Goal: Task Accomplishment & Management: Manage account settings

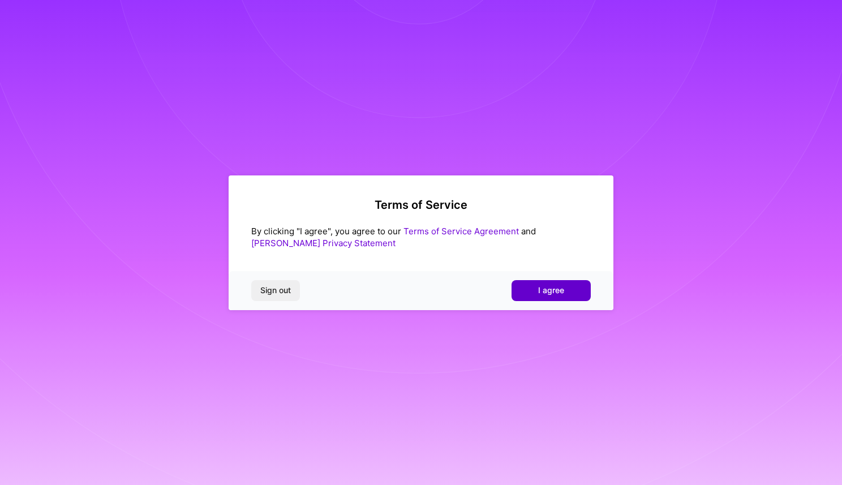
click at [552, 283] on button "I agree" at bounding box center [551, 290] width 79 height 20
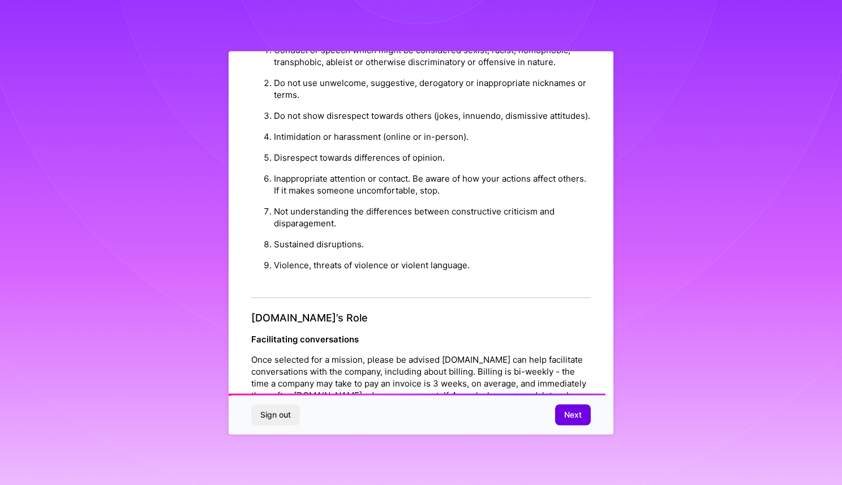
scroll to position [1174, 0]
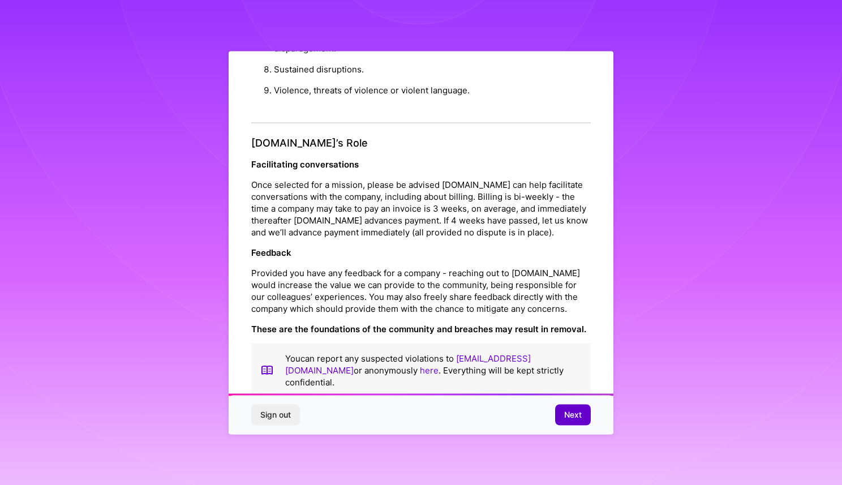
click at [567, 411] on span "Next" at bounding box center [573, 414] width 18 height 11
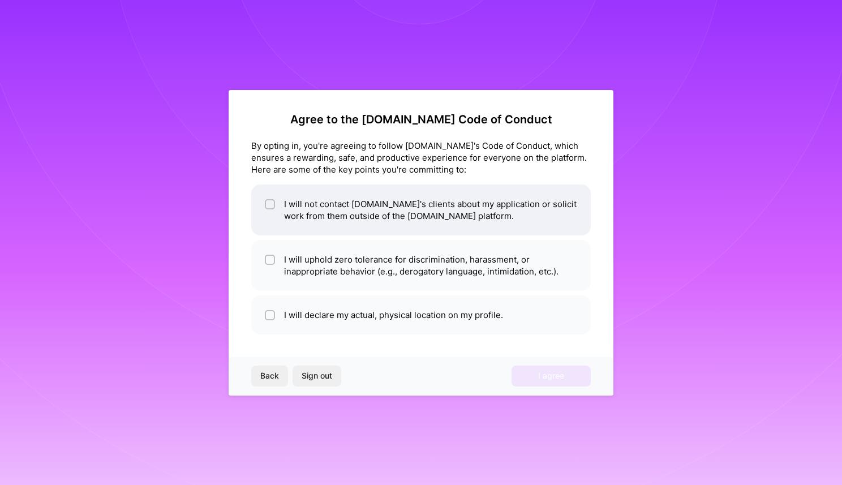
click at [272, 203] on input "checkbox" at bounding box center [271, 205] width 8 height 8
checkbox input "true"
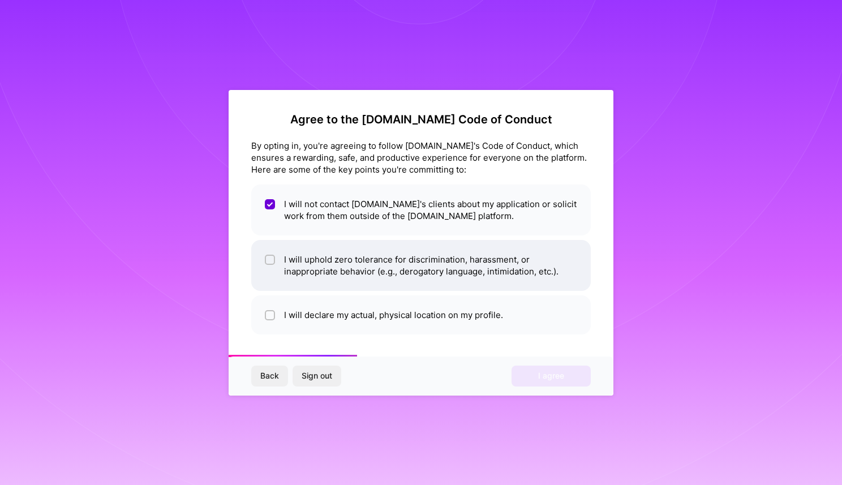
click at [274, 260] on div at bounding box center [270, 260] width 10 height 10
checkbox input "true"
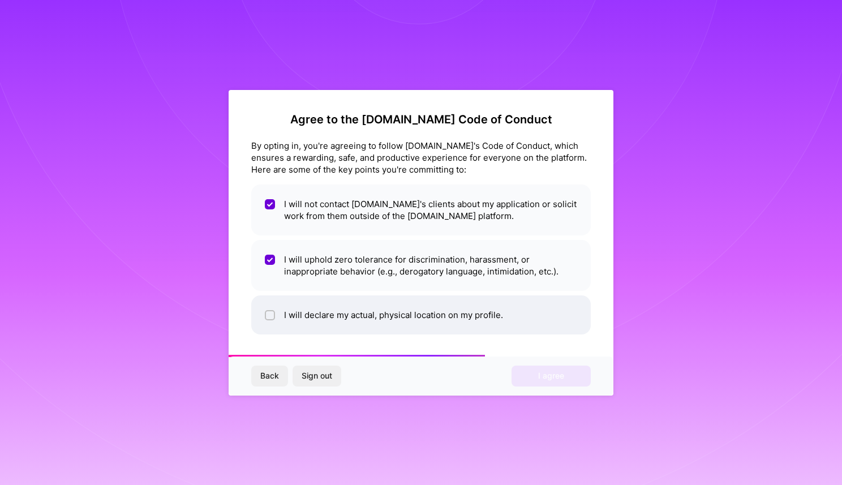
click at [273, 317] on input "checkbox" at bounding box center [271, 316] width 8 height 8
checkbox input "true"
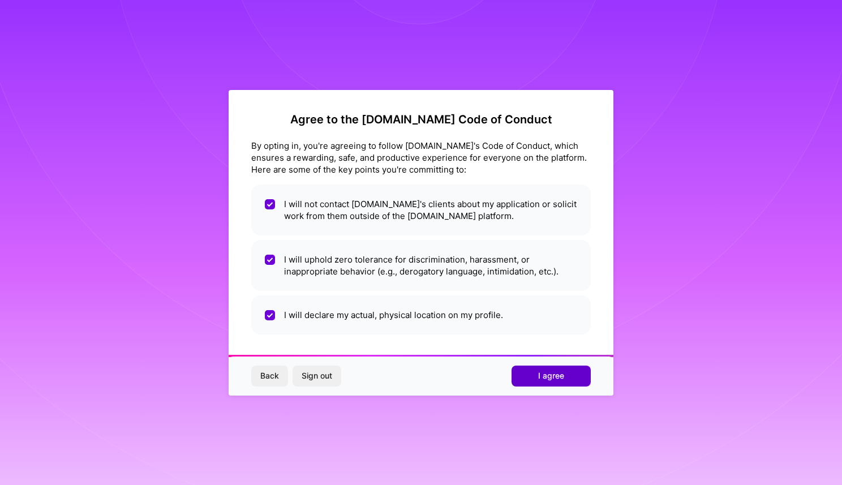
click at [536, 386] on button "I agree" at bounding box center [551, 376] width 79 height 20
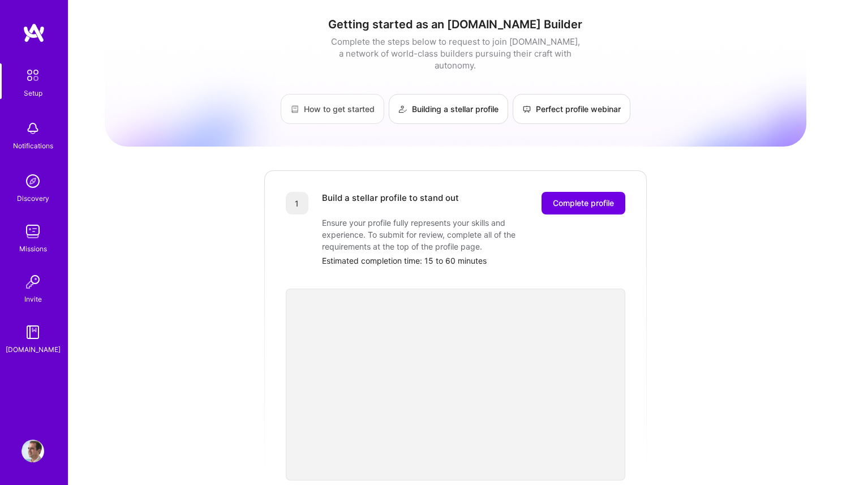
click at [326, 96] on link "How to get started" at bounding box center [333, 109] width 104 height 30
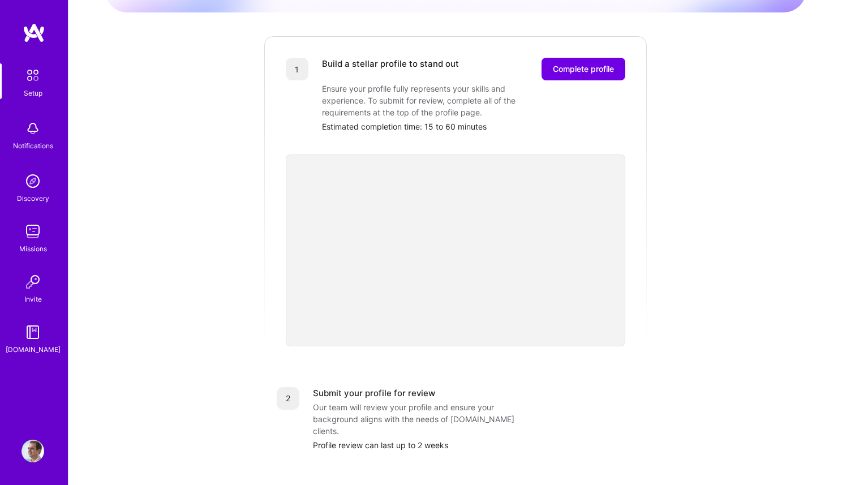
scroll to position [116, 0]
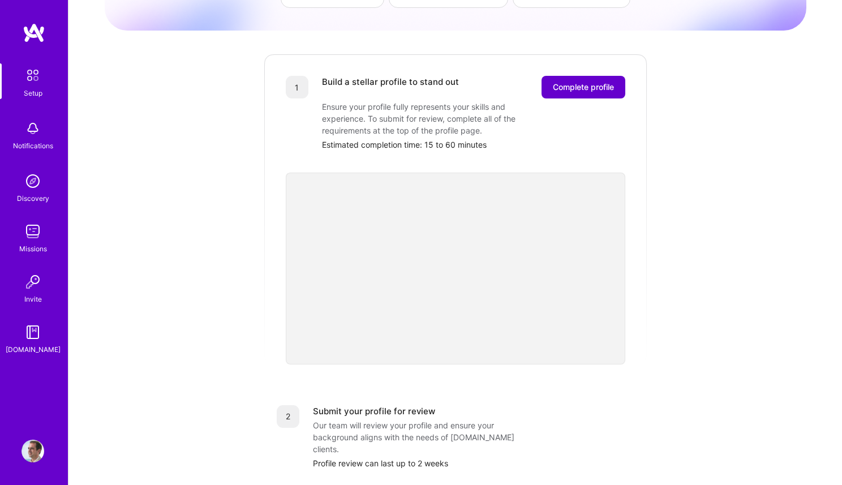
click at [573, 76] on button "Complete profile" at bounding box center [584, 87] width 84 height 23
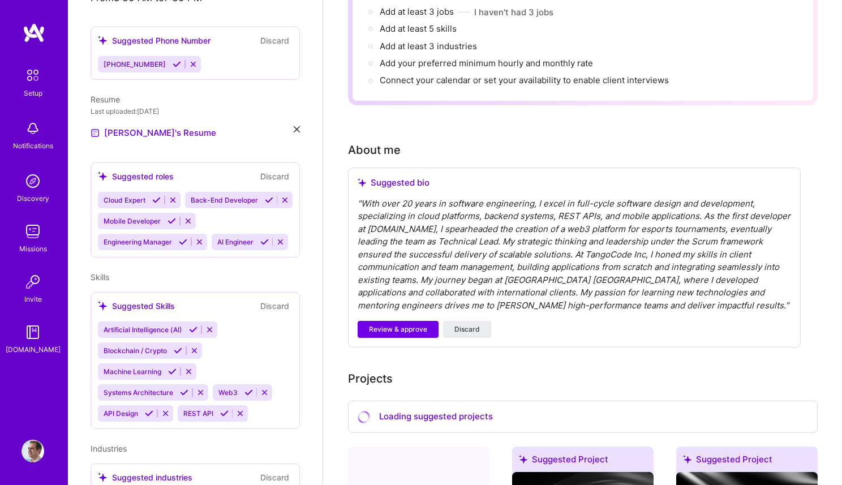
scroll to position [367, 0]
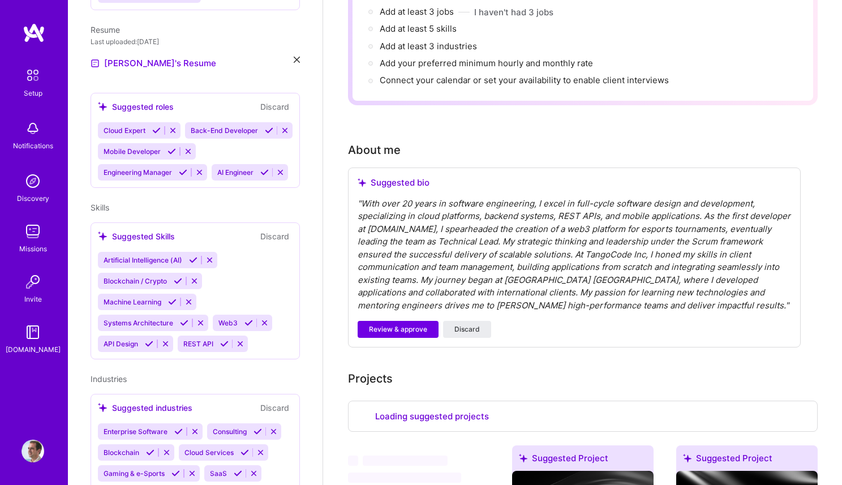
click at [178, 277] on icon at bounding box center [178, 281] width 8 height 8
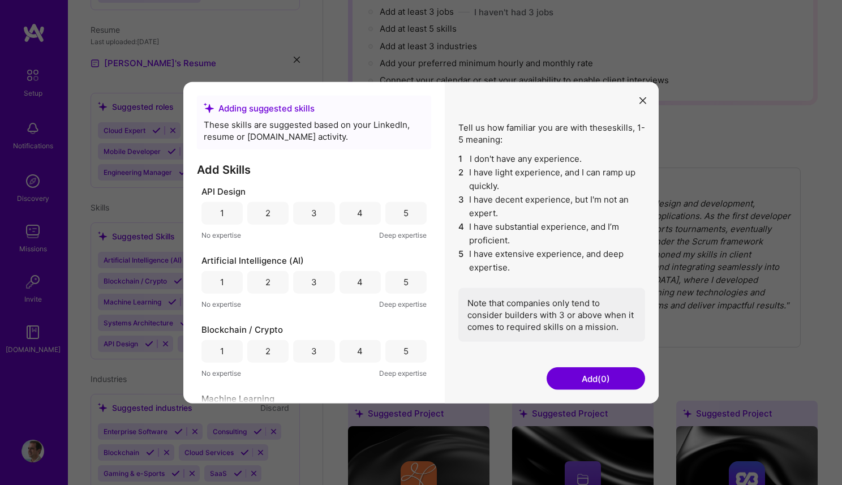
click at [405, 214] on div "5" at bounding box center [405, 212] width 41 height 23
click at [373, 217] on div "4" at bounding box center [360, 212] width 41 height 23
click at [266, 282] on div "2" at bounding box center [267, 282] width 5 height 12
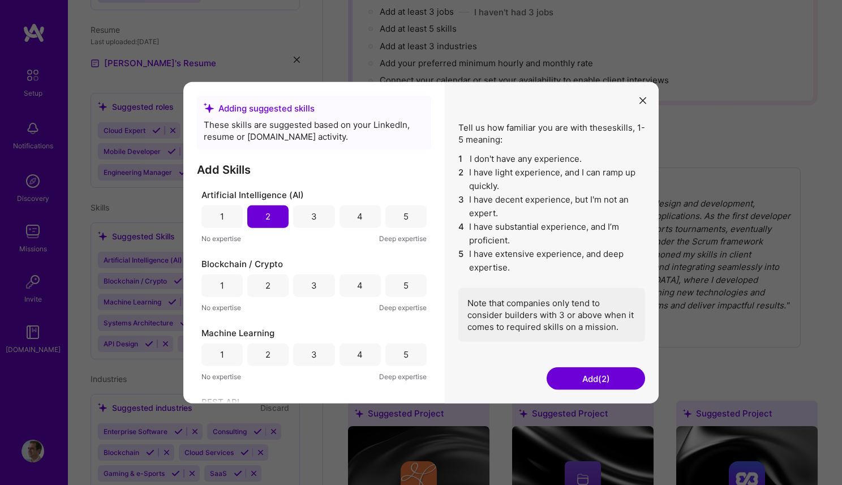
scroll to position [70, 0]
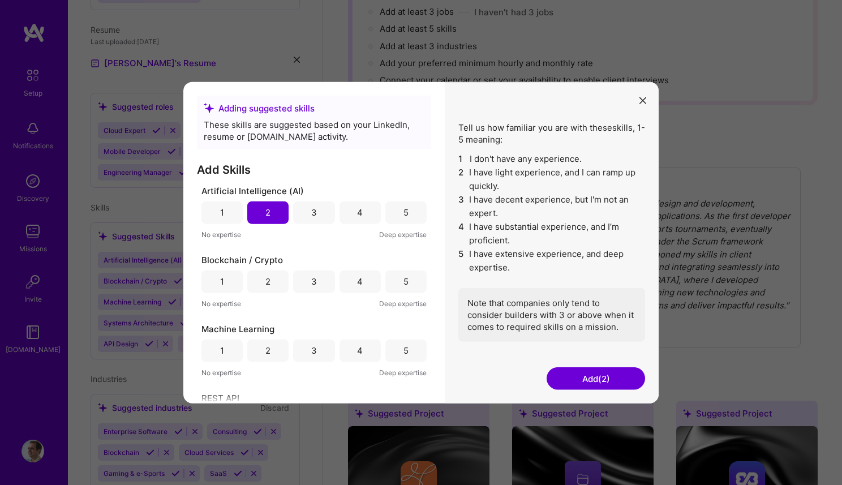
click at [304, 284] on div "3" at bounding box center [313, 281] width 41 height 23
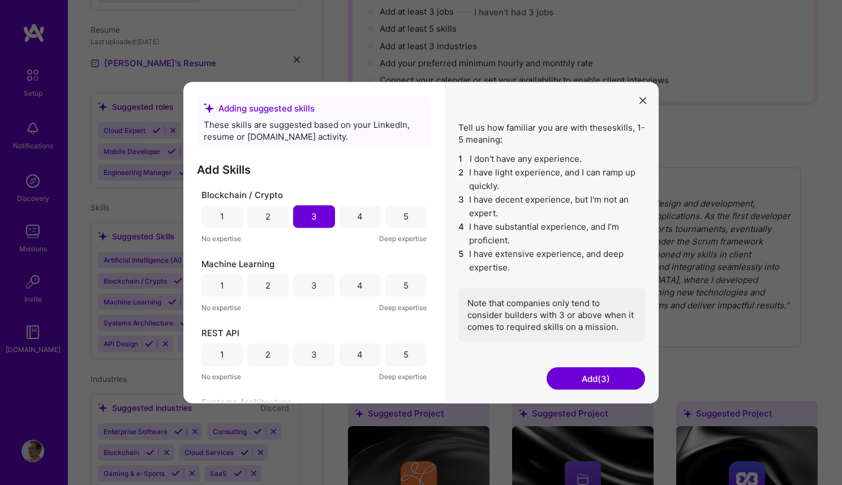
scroll to position [137, 0]
click at [351, 213] on div "4" at bounding box center [360, 214] width 41 height 23
click at [311, 290] on div "3" at bounding box center [313, 283] width 41 height 23
click at [411, 281] on div "5" at bounding box center [405, 284] width 41 height 23
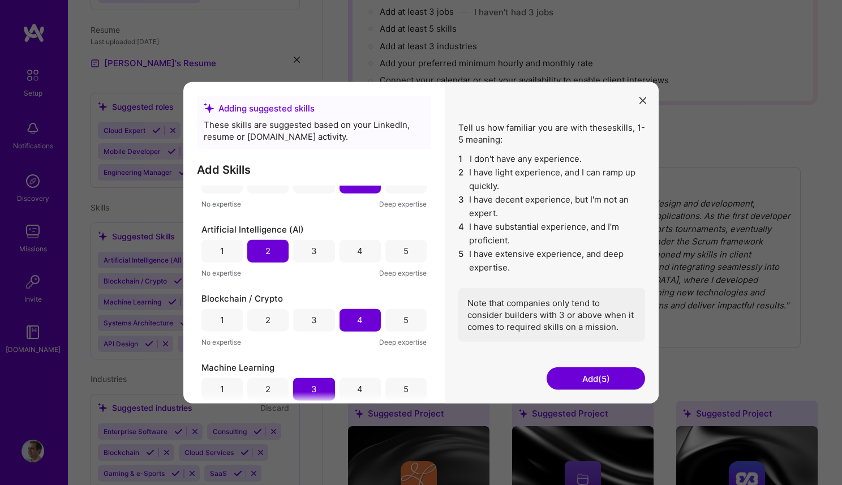
scroll to position [0, 0]
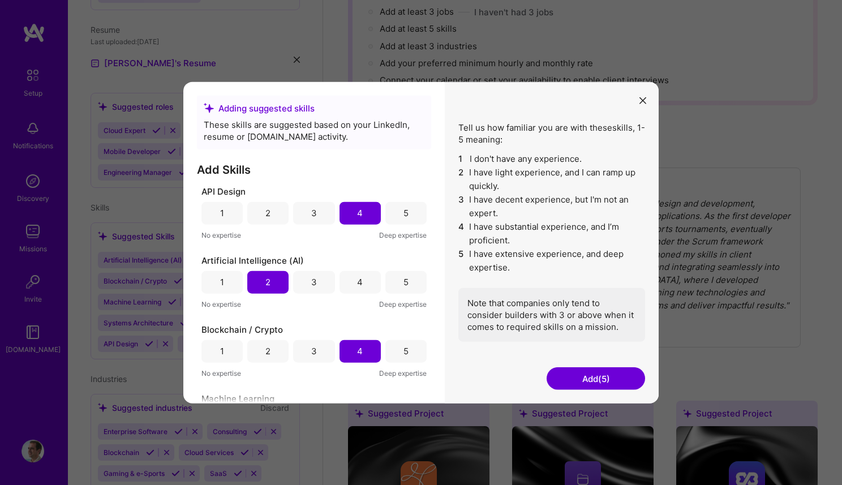
click at [405, 212] on div "5" at bounding box center [405, 212] width 41 height 23
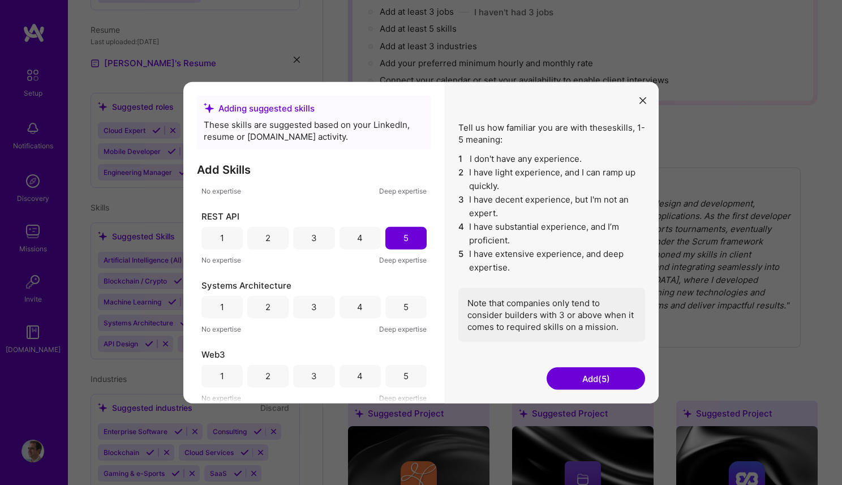
scroll to position [188, 0]
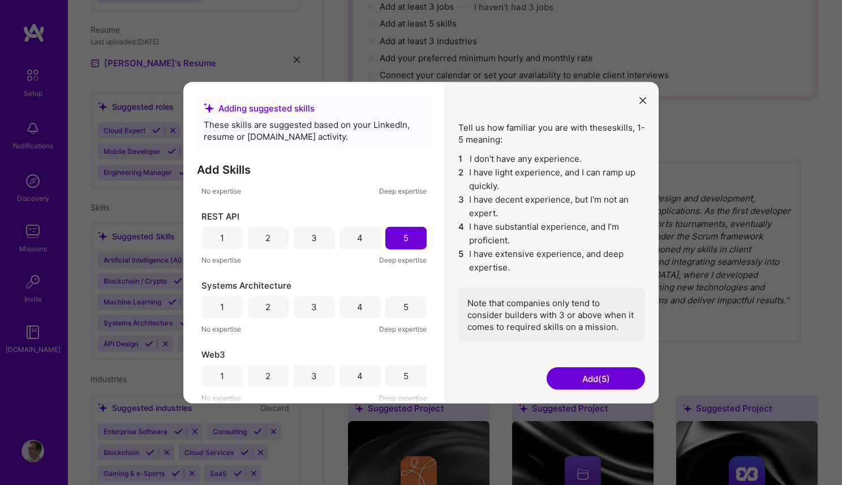
click at [361, 303] on div "4" at bounding box center [360, 306] width 41 height 23
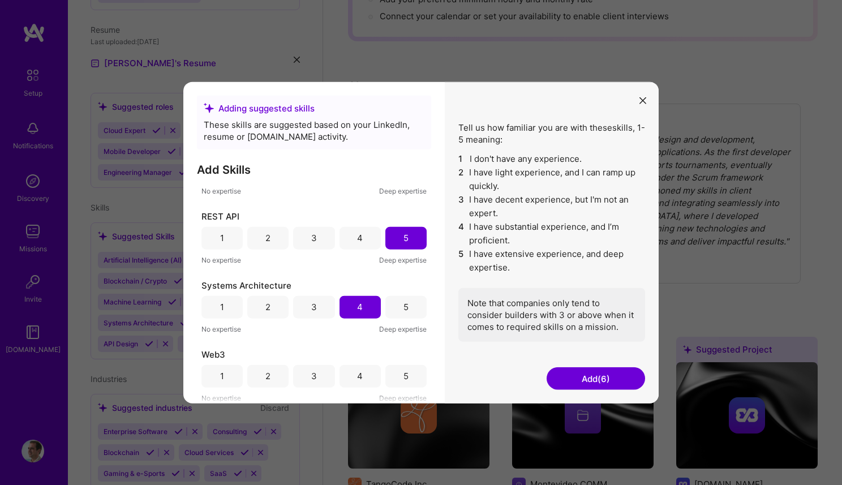
scroll to position [249, 0]
click at [322, 386] on div "3" at bounding box center [313, 375] width 41 height 23
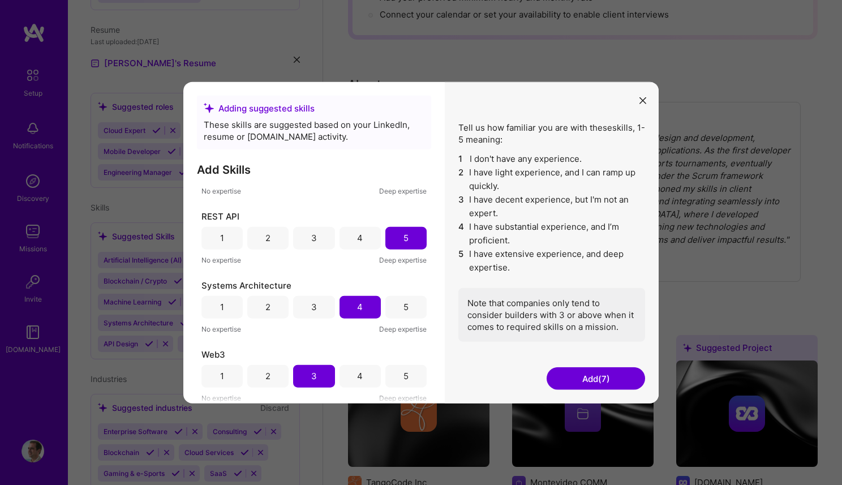
click at [582, 379] on button "Add (7)" at bounding box center [596, 378] width 98 height 23
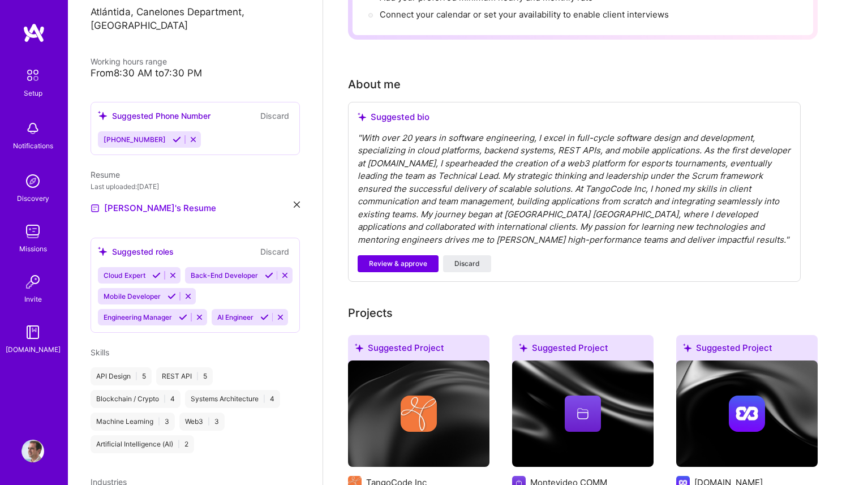
scroll to position [352, 0]
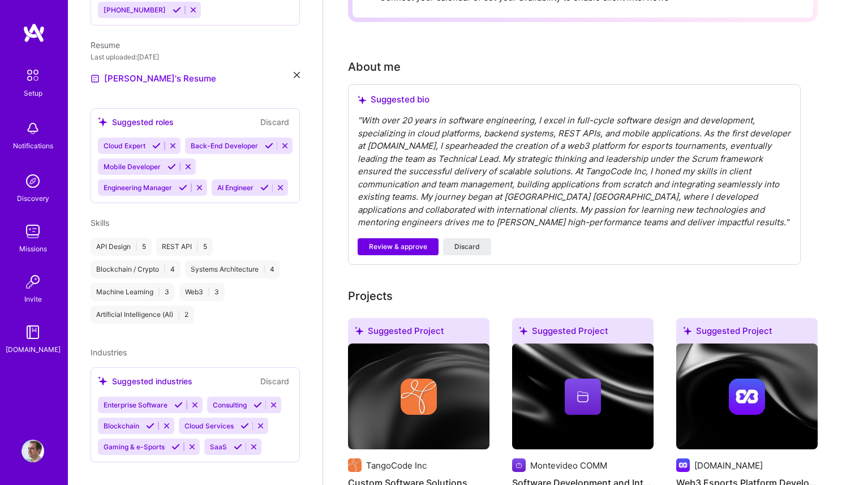
click at [128, 141] on span "Cloud Expert" at bounding box center [125, 145] width 42 height 8
click at [213, 141] on span "Back-End Developer" at bounding box center [224, 145] width 67 height 8
click at [257, 115] on button "Discard" at bounding box center [275, 121] width 36 height 13
click at [154, 116] on div "Suggested roles" at bounding box center [136, 122] width 76 height 12
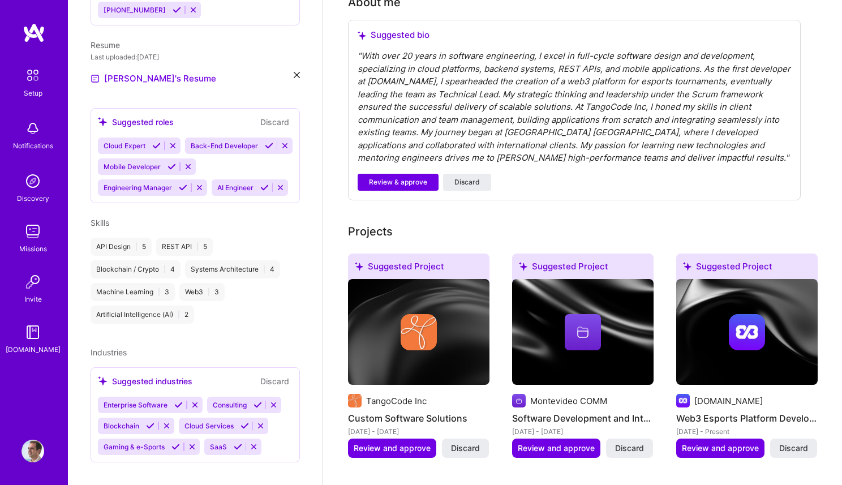
scroll to position [322, 0]
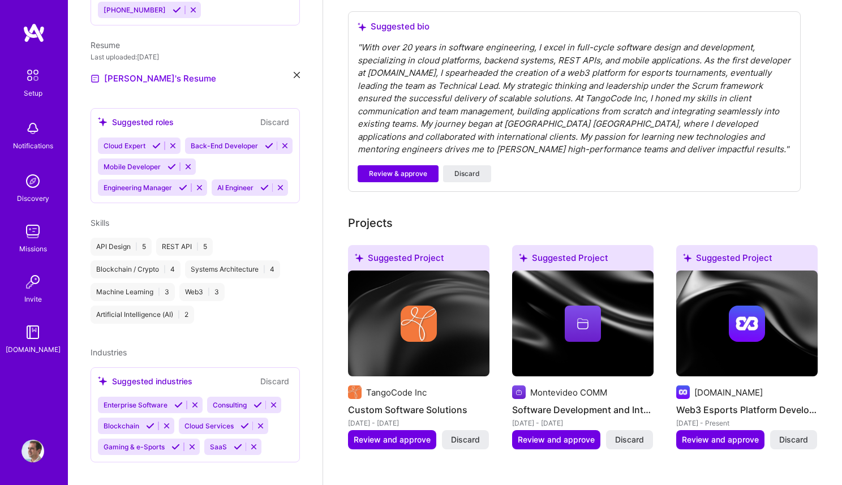
click at [111, 347] on span "Industries" at bounding box center [109, 352] width 36 height 10
click at [151, 422] on icon at bounding box center [150, 426] width 8 height 8
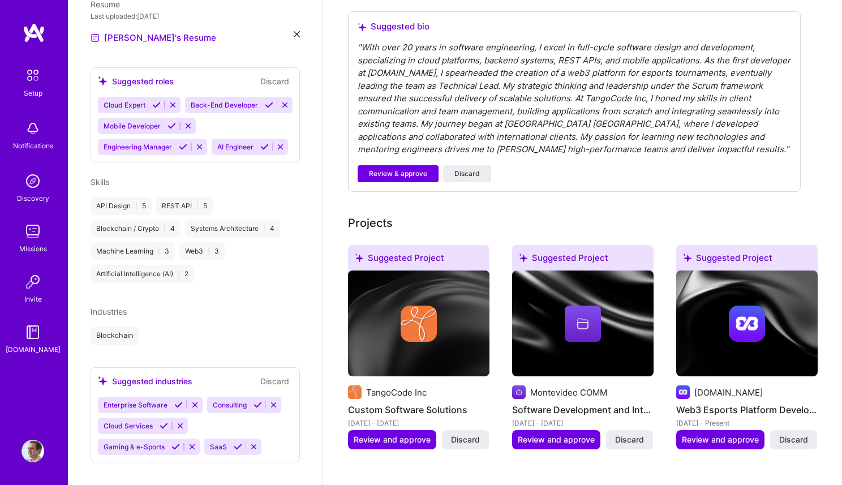
scroll to position [353, 0]
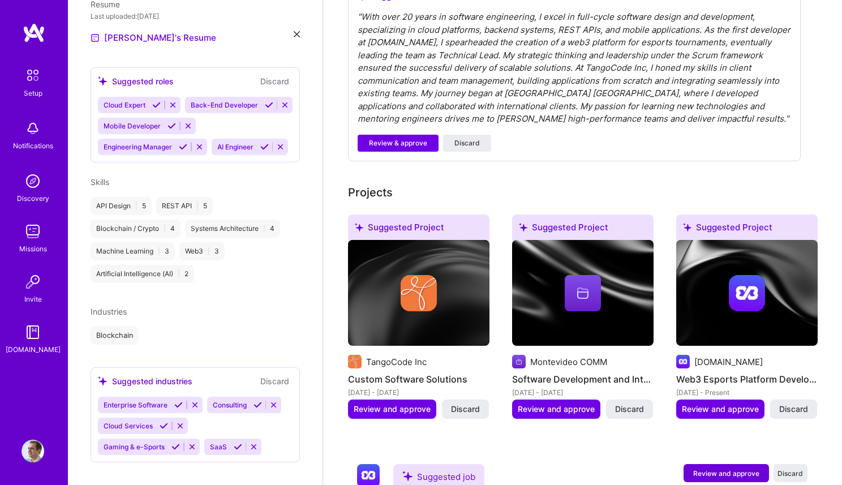
click at [178, 401] on icon at bounding box center [178, 405] width 8 height 8
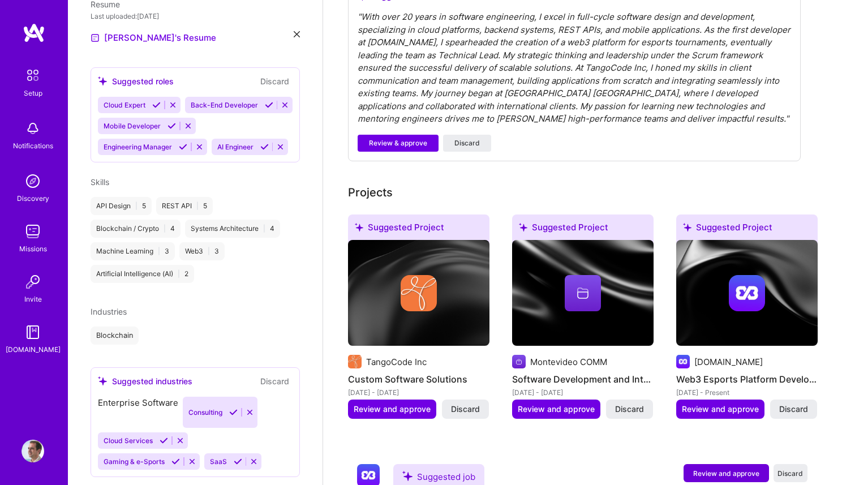
scroll to position [372, 0]
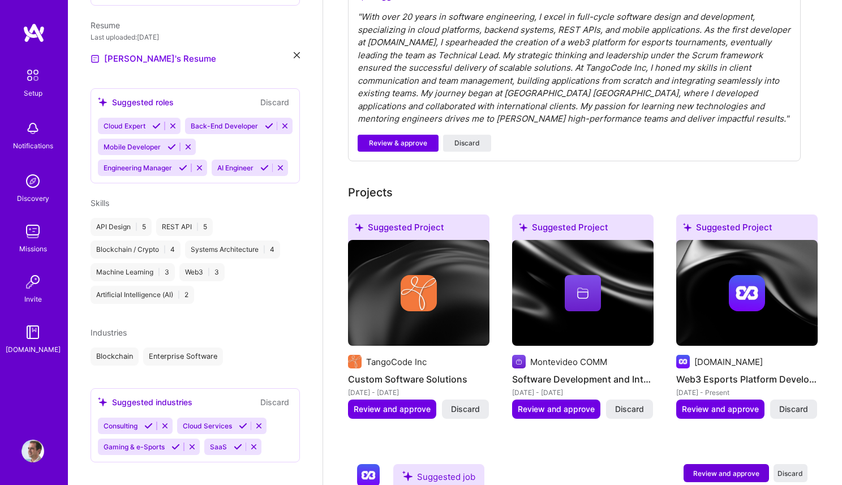
click at [151, 422] on icon at bounding box center [148, 426] width 8 height 8
click at [160, 422] on icon at bounding box center [164, 426] width 8 height 8
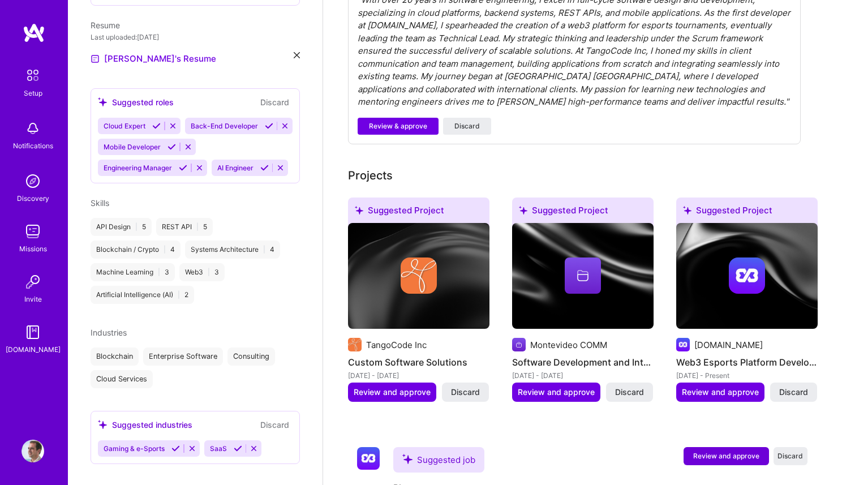
click at [241, 444] on icon at bounding box center [238, 448] width 8 height 8
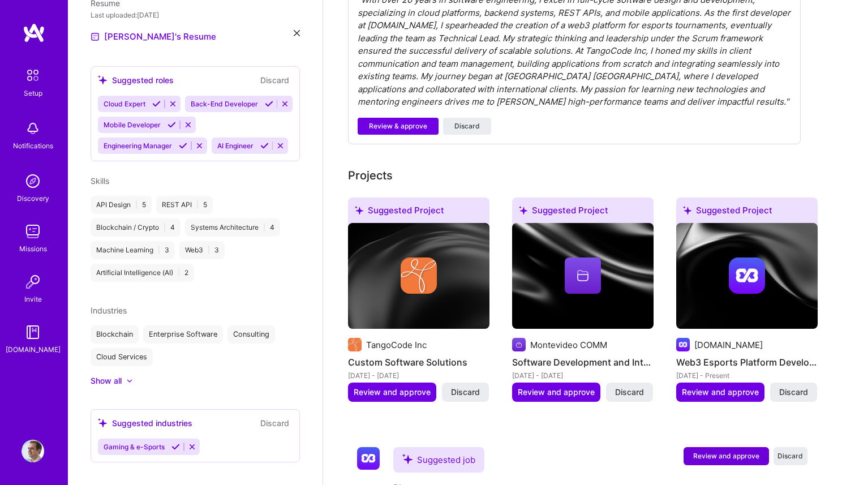
scroll to position [386, 0]
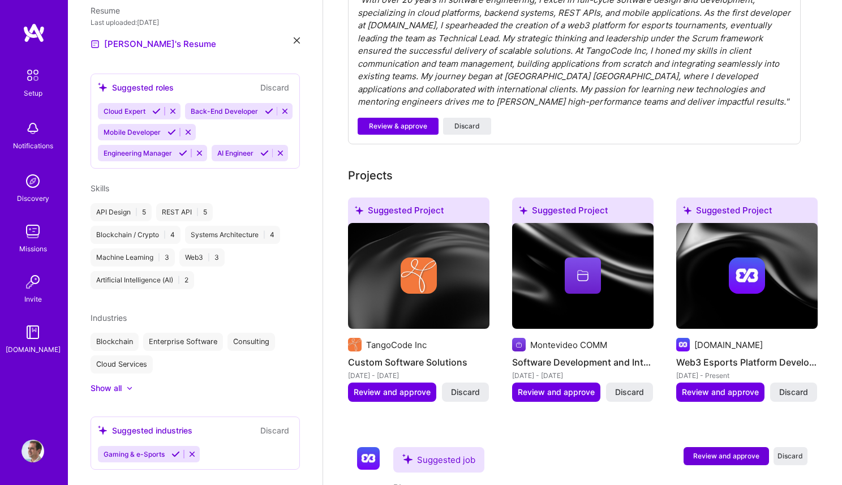
click at [175, 450] on icon at bounding box center [175, 454] width 8 height 8
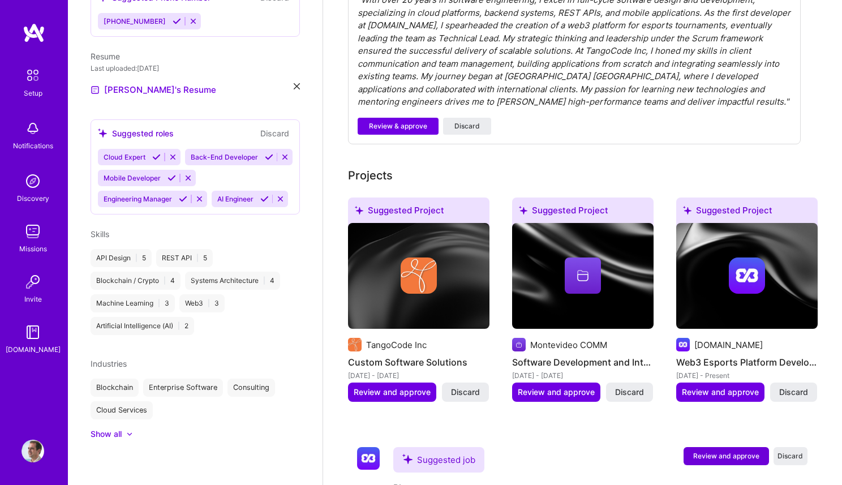
scroll to position [327, 0]
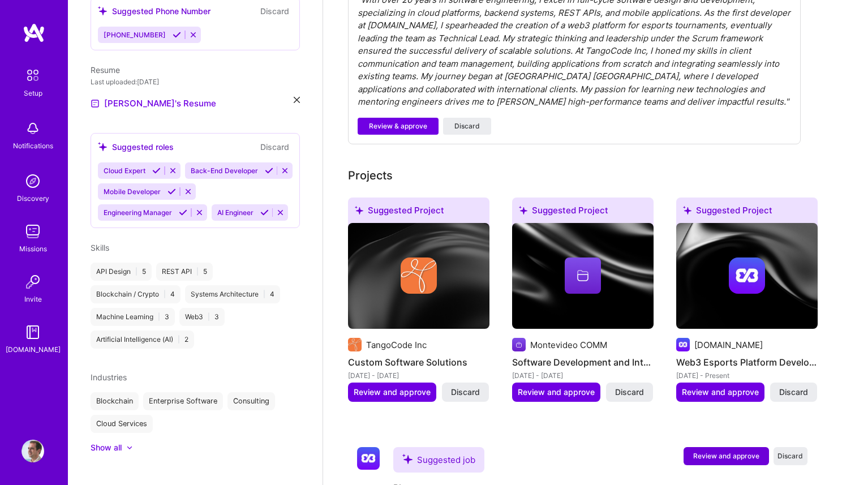
click at [156, 166] on icon at bounding box center [156, 170] width 8 height 8
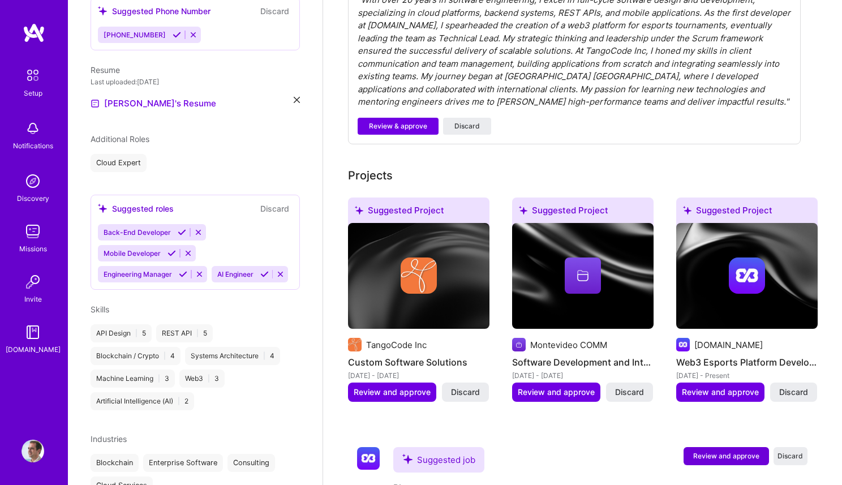
click at [181, 228] on icon at bounding box center [182, 232] width 8 height 8
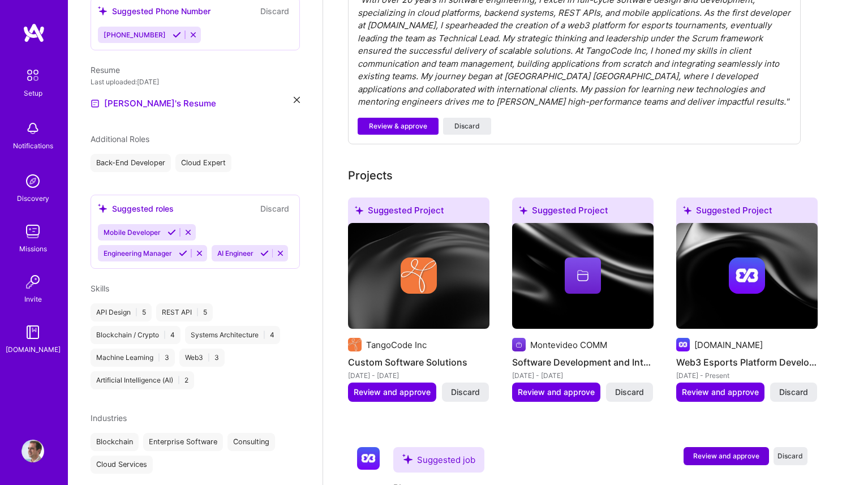
click at [171, 228] on icon at bounding box center [171, 232] width 8 height 8
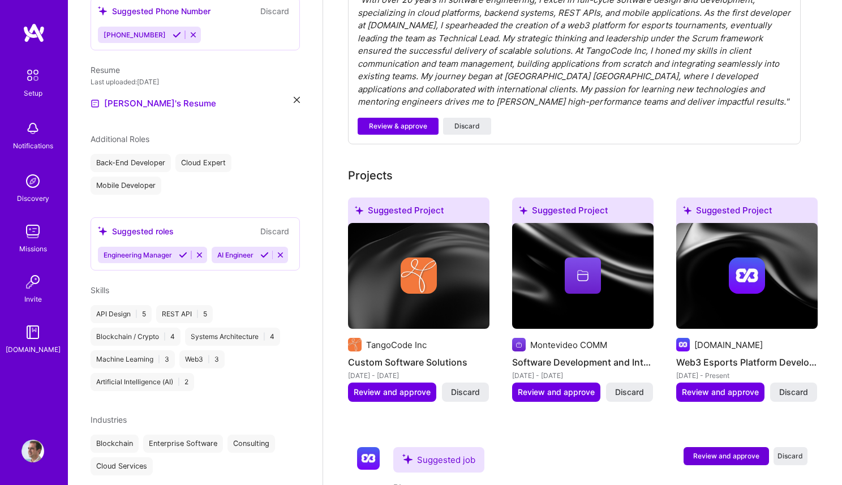
click at [185, 251] on icon at bounding box center [183, 255] width 8 height 8
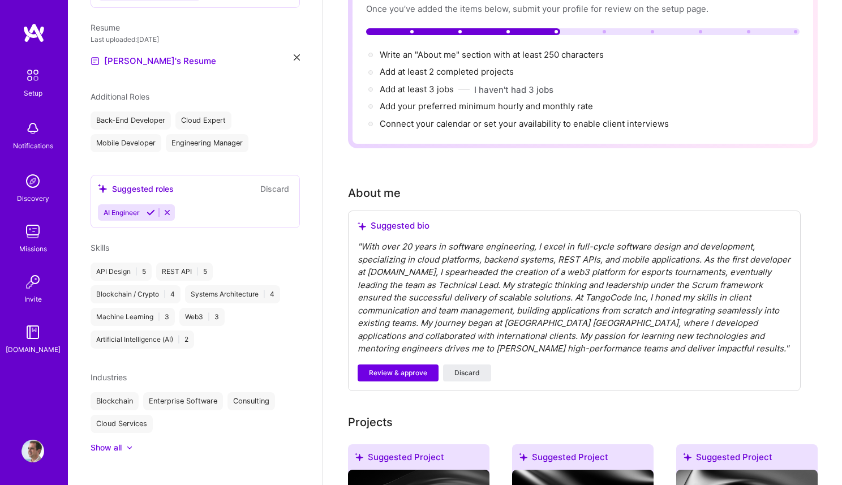
scroll to position [0, 0]
